Goal: Transaction & Acquisition: Purchase product/service

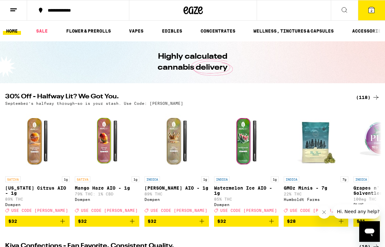
click at [371, 15] on button "2" at bounding box center [371, 10] width 27 height 20
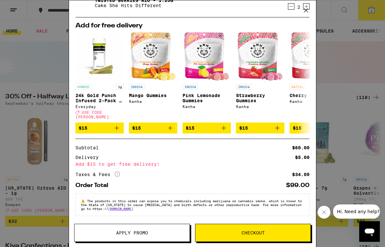
scroll to position [30, 0]
click at [236, 225] on button "Checkout" at bounding box center [253, 233] width 116 height 18
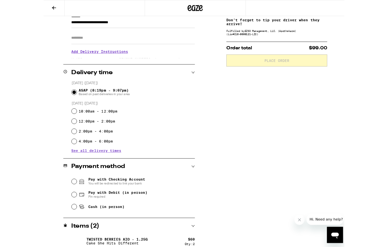
scroll to position [144, 0]
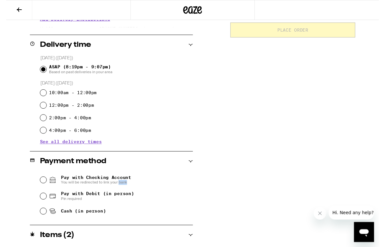
click at [55, 222] on span "Cash (in person)" at bounding box center [73, 218] width 59 height 8
click at [42, 221] on input "Cash (in person)" at bounding box center [38, 218] width 6 height 6
radio input "true"
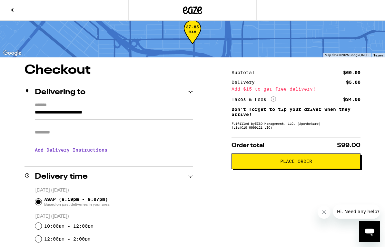
scroll to position [0, 0]
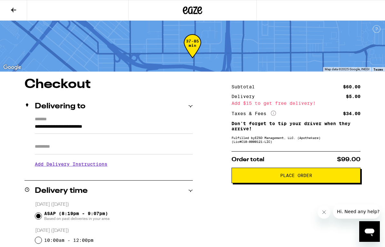
click at [15, 16] on button at bounding box center [13, 10] width 27 height 20
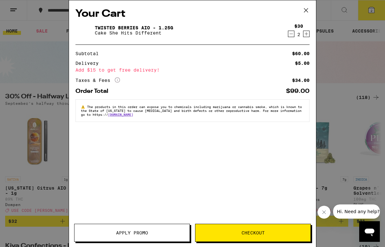
click at [241, 232] on span "Checkout" at bounding box center [252, 233] width 115 height 5
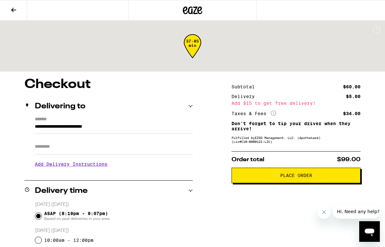
click at [12, 17] on button at bounding box center [13, 10] width 27 height 20
